Goal: Find specific page/section: Find specific page/section

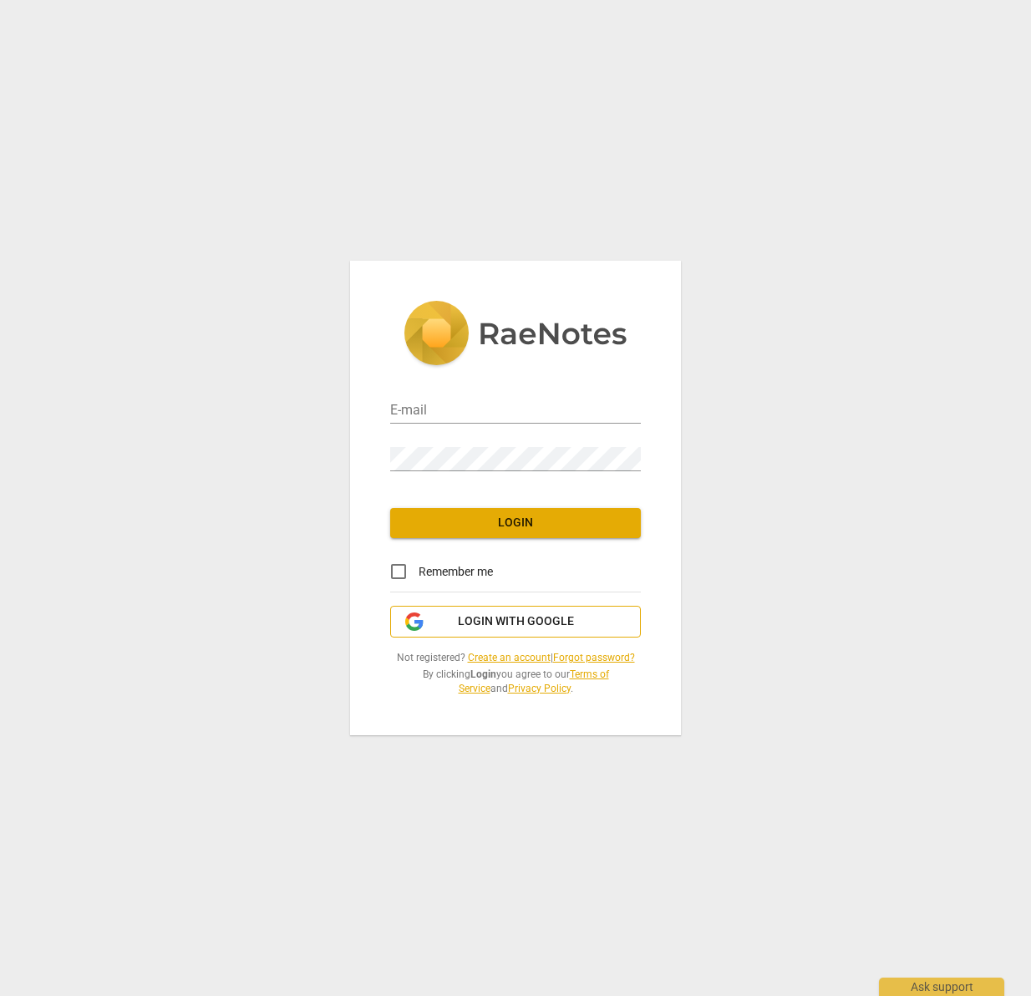
click at [499, 624] on span "Login with Google" at bounding box center [516, 621] width 116 height 17
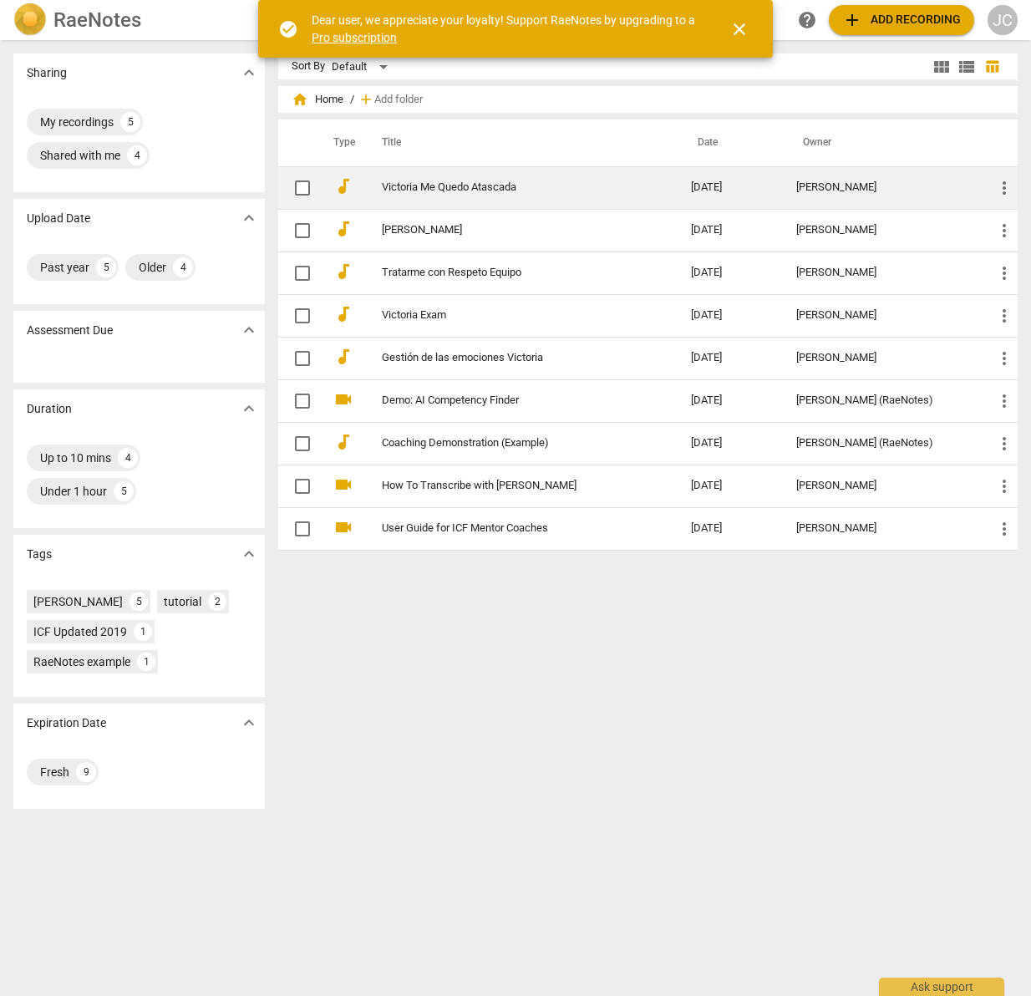
click at [441, 198] on td "Victoria Me Quedo Atascada" at bounding box center [520, 187] width 317 height 43
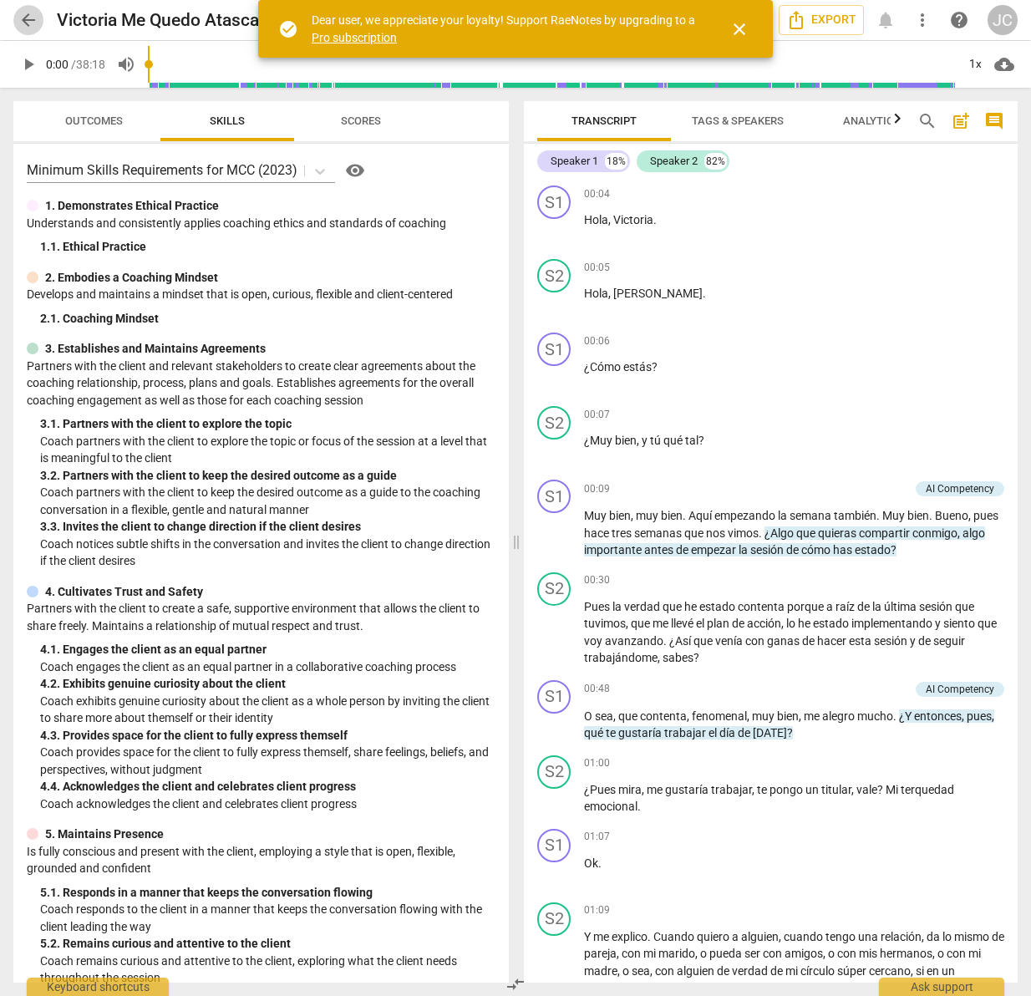
click at [33, 18] on span "arrow_back" at bounding box center [28, 20] width 20 height 20
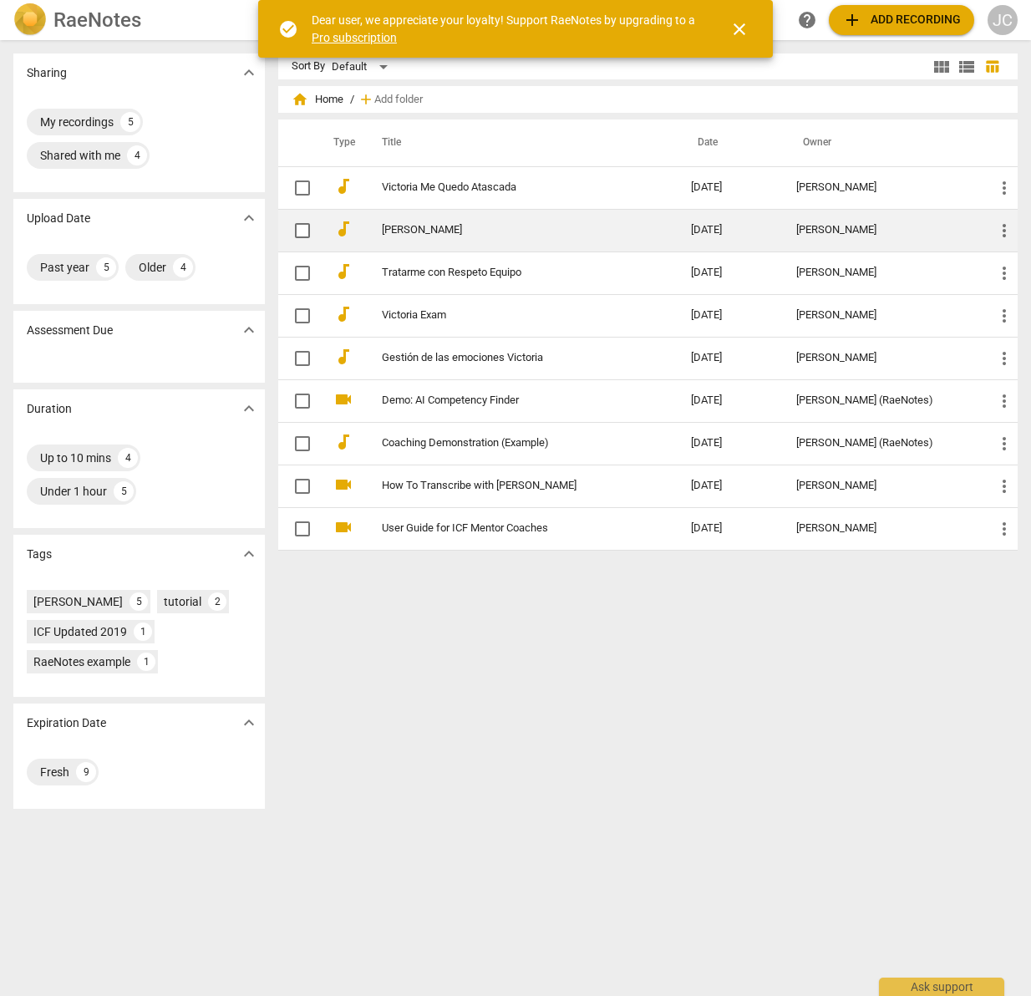
click at [457, 226] on link "[PERSON_NAME]" at bounding box center [507, 230] width 250 height 13
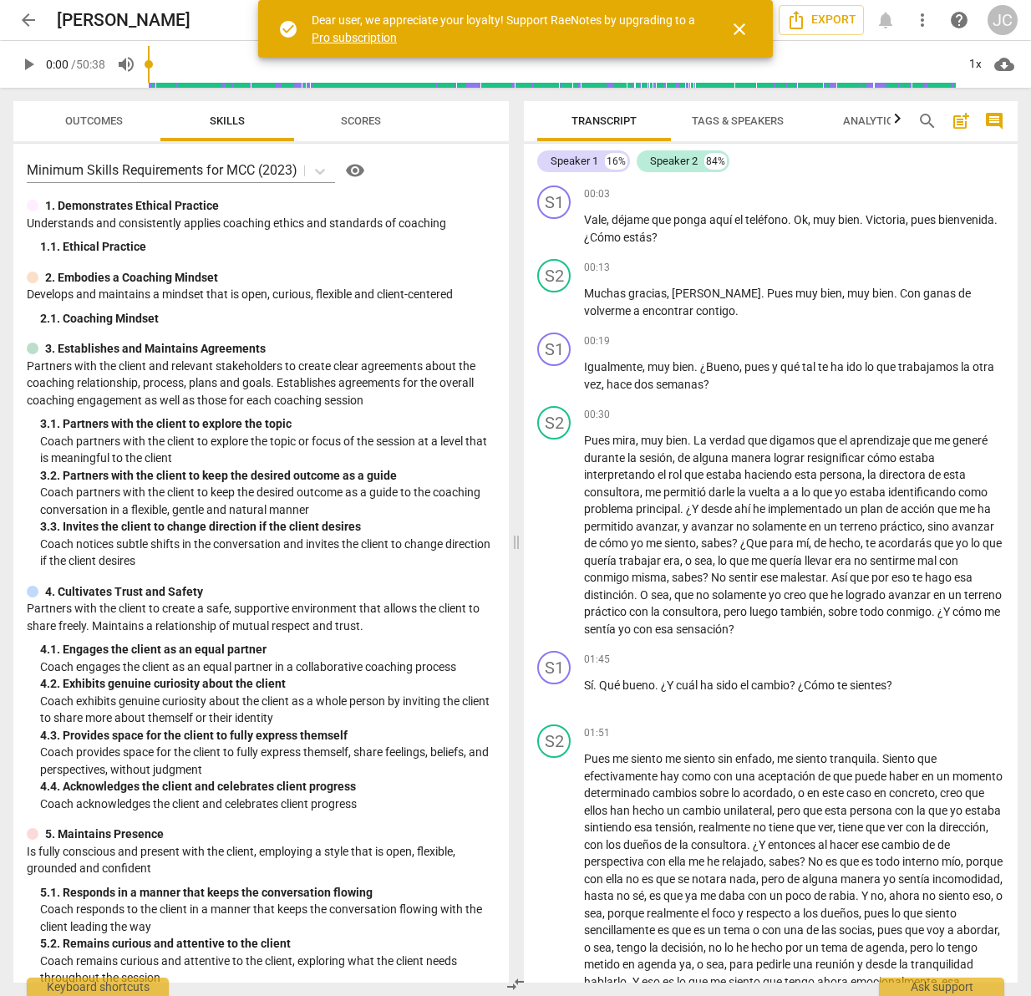
click at [33, 24] on span "arrow_back" at bounding box center [28, 20] width 20 height 20
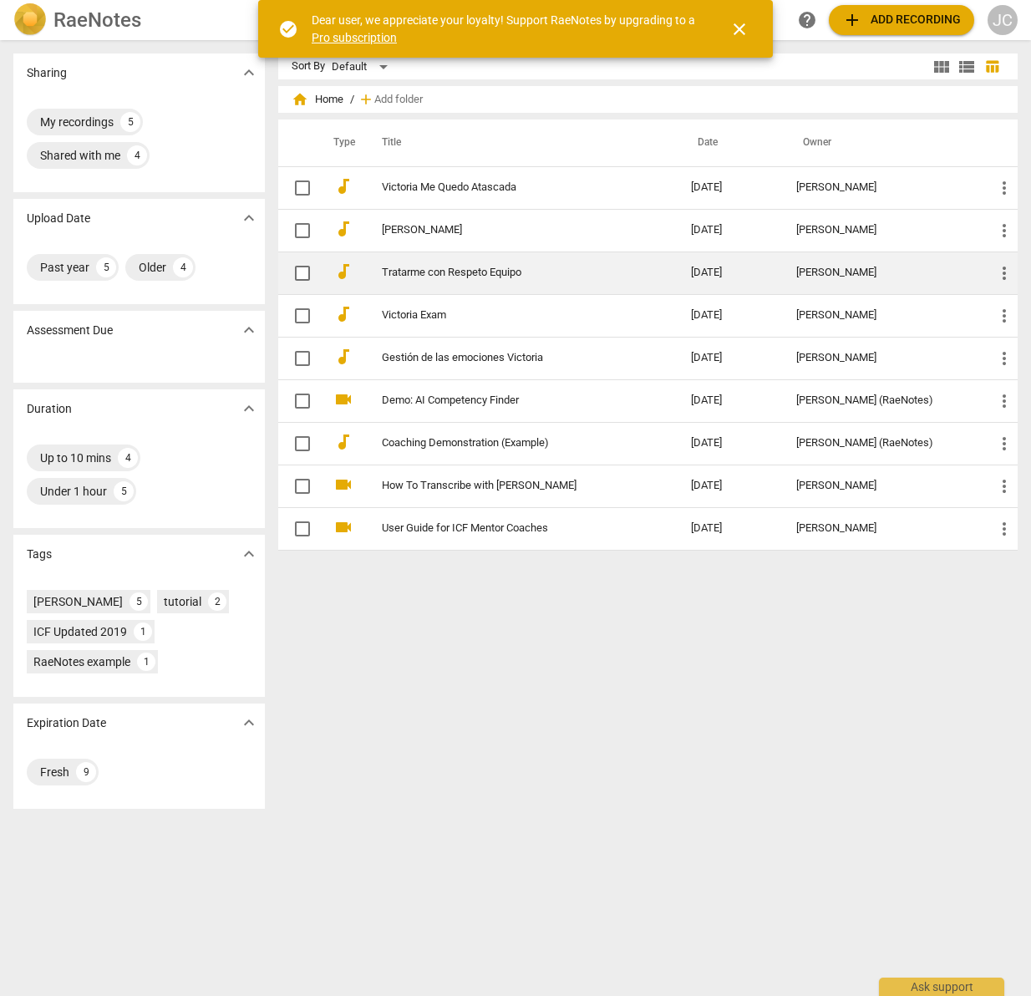
click at [455, 262] on td "Tratarme con Respeto Equipo" at bounding box center [520, 272] width 317 height 43
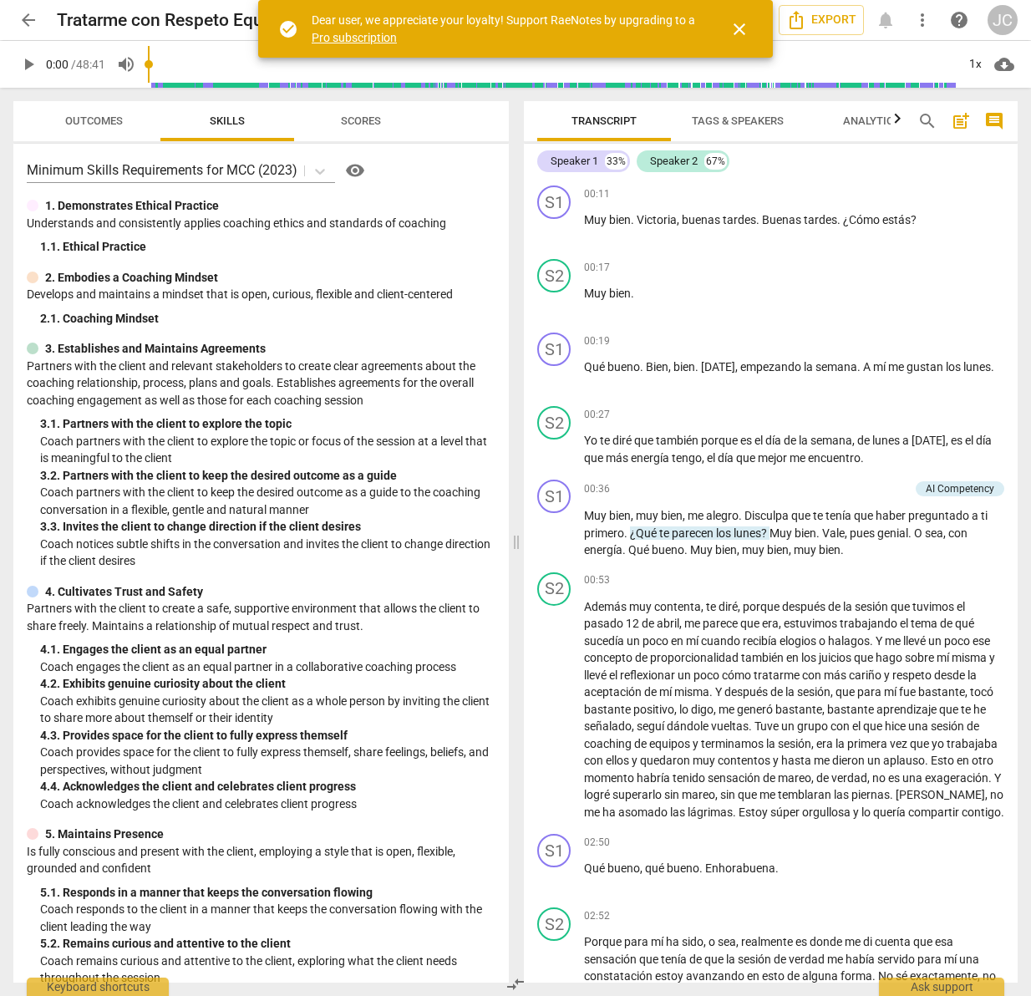
click at [26, 15] on span "arrow_back" at bounding box center [28, 20] width 20 height 20
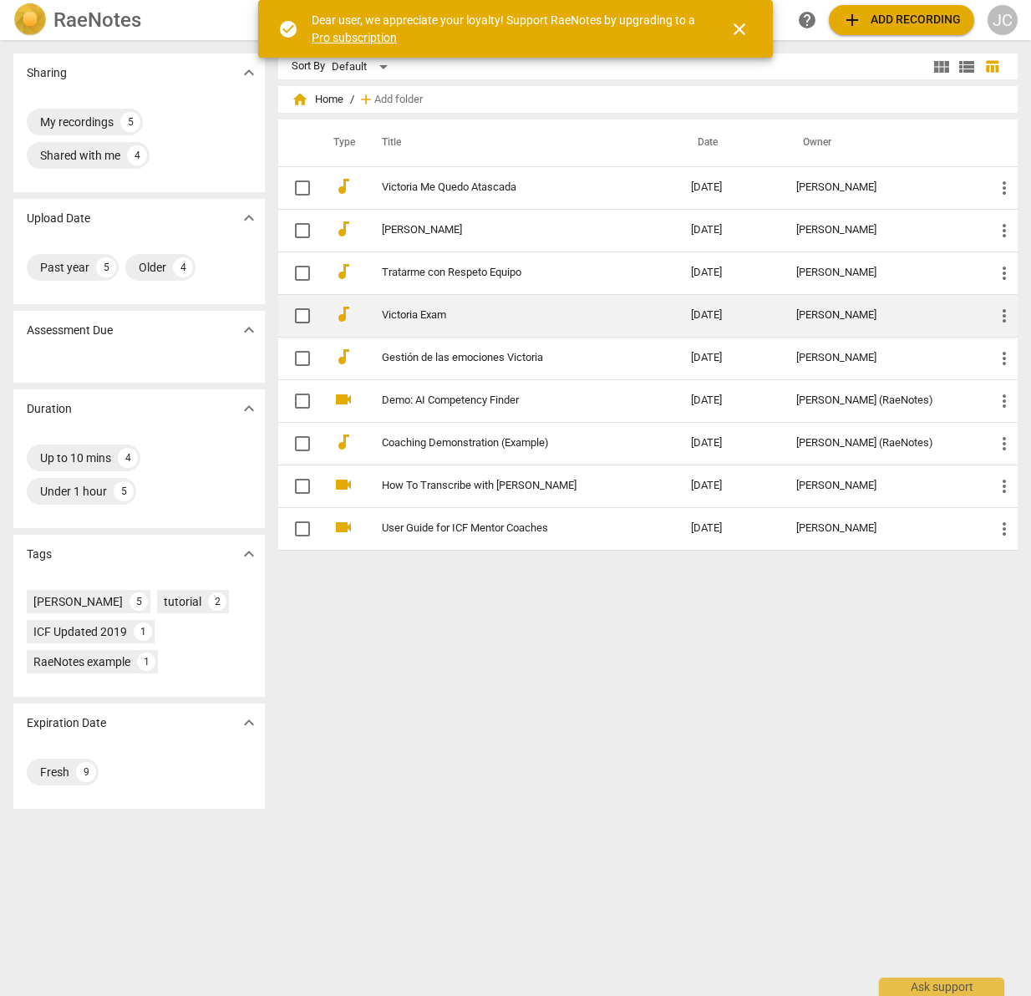
click at [553, 317] on link "Victoria Exam" at bounding box center [507, 315] width 250 height 13
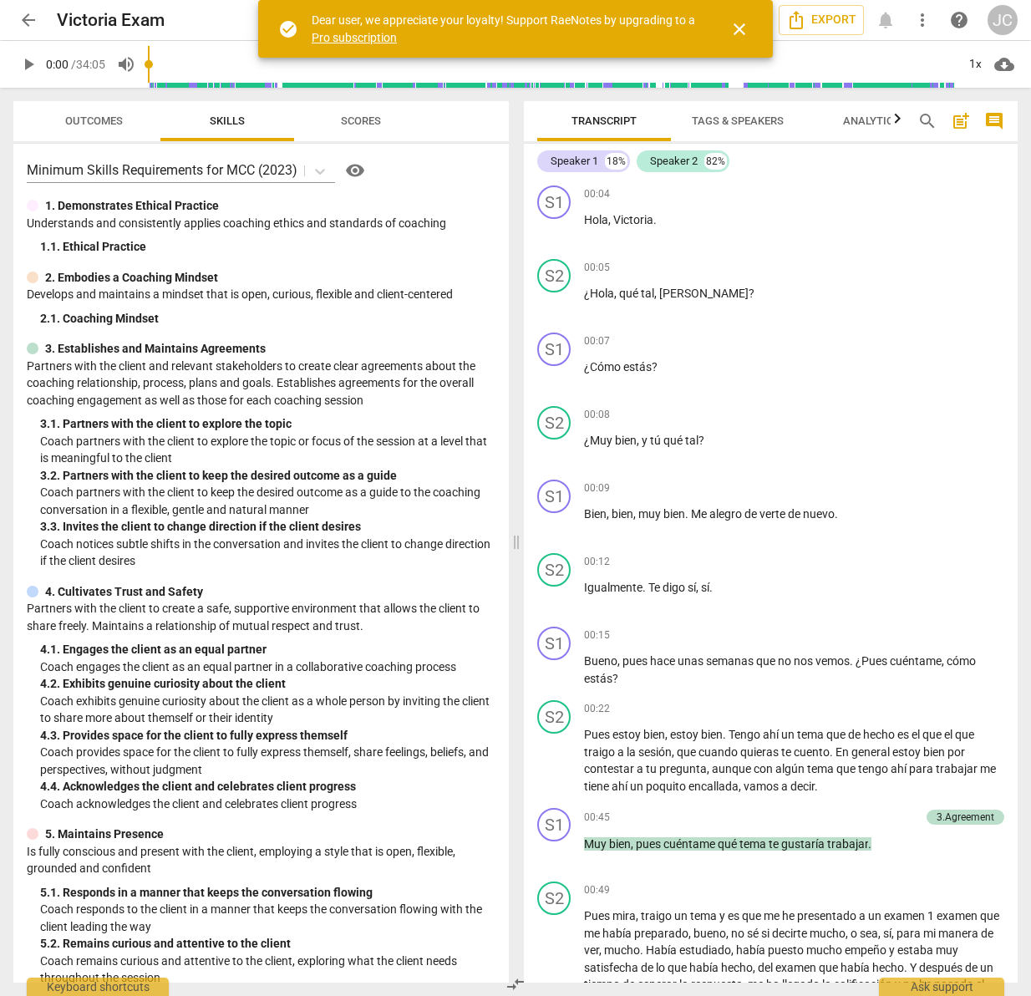
click at [37, 22] on span "arrow_back" at bounding box center [28, 20] width 20 height 20
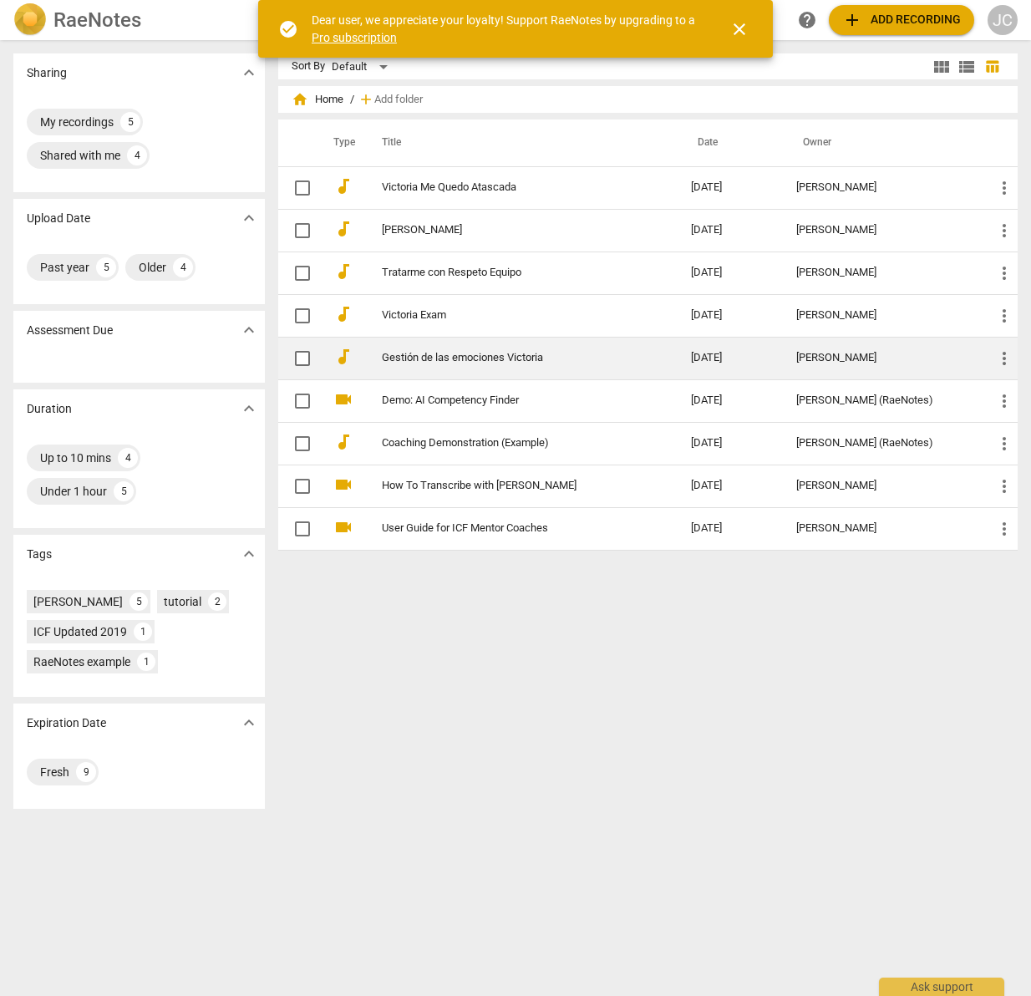
click at [452, 352] on link "Gestión de las emociones Victoria" at bounding box center [507, 358] width 250 height 13
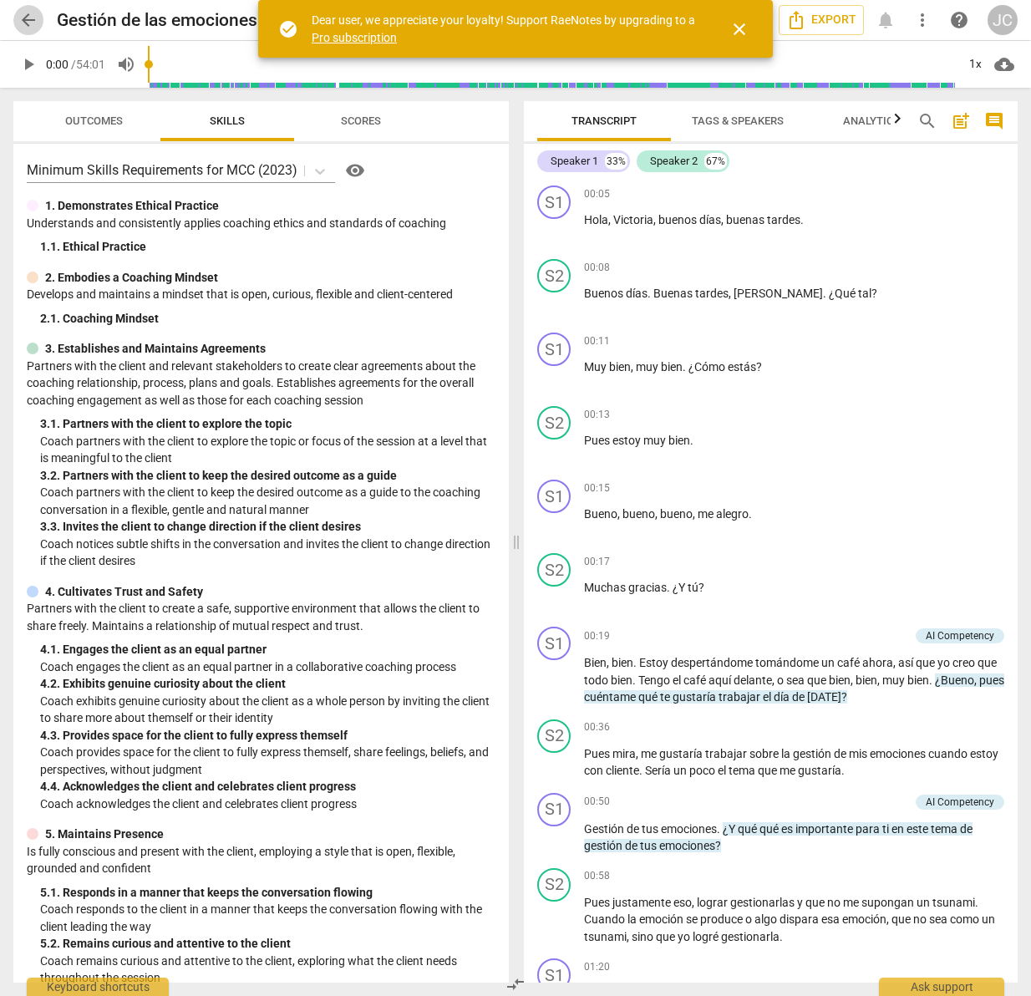
click at [26, 21] on span "arrow_back" at bounding box center [28, 20] width 20 height 20
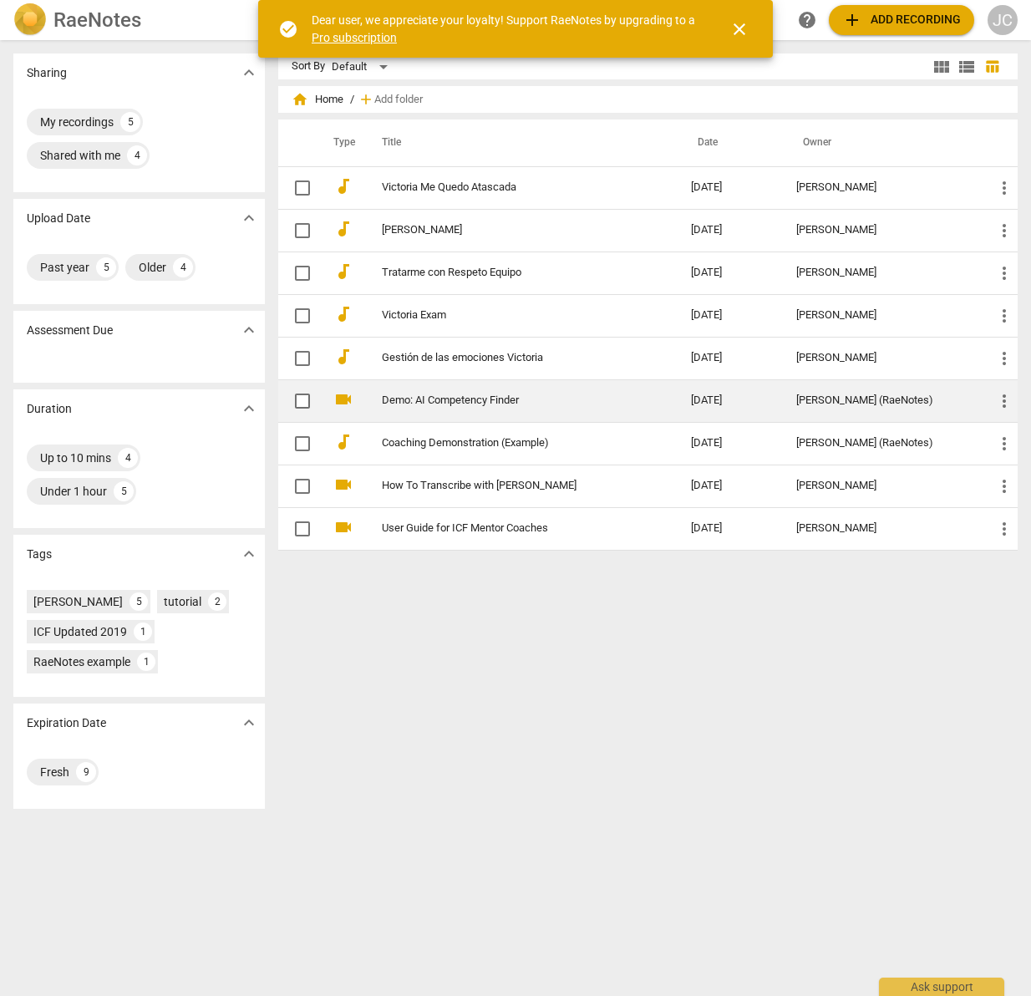
click at [509, 396] on link "Demo: AI Competency Finder" at bounding box center [507, 400] width 250 height 13
